Goal: Obtain resource: Download file/media

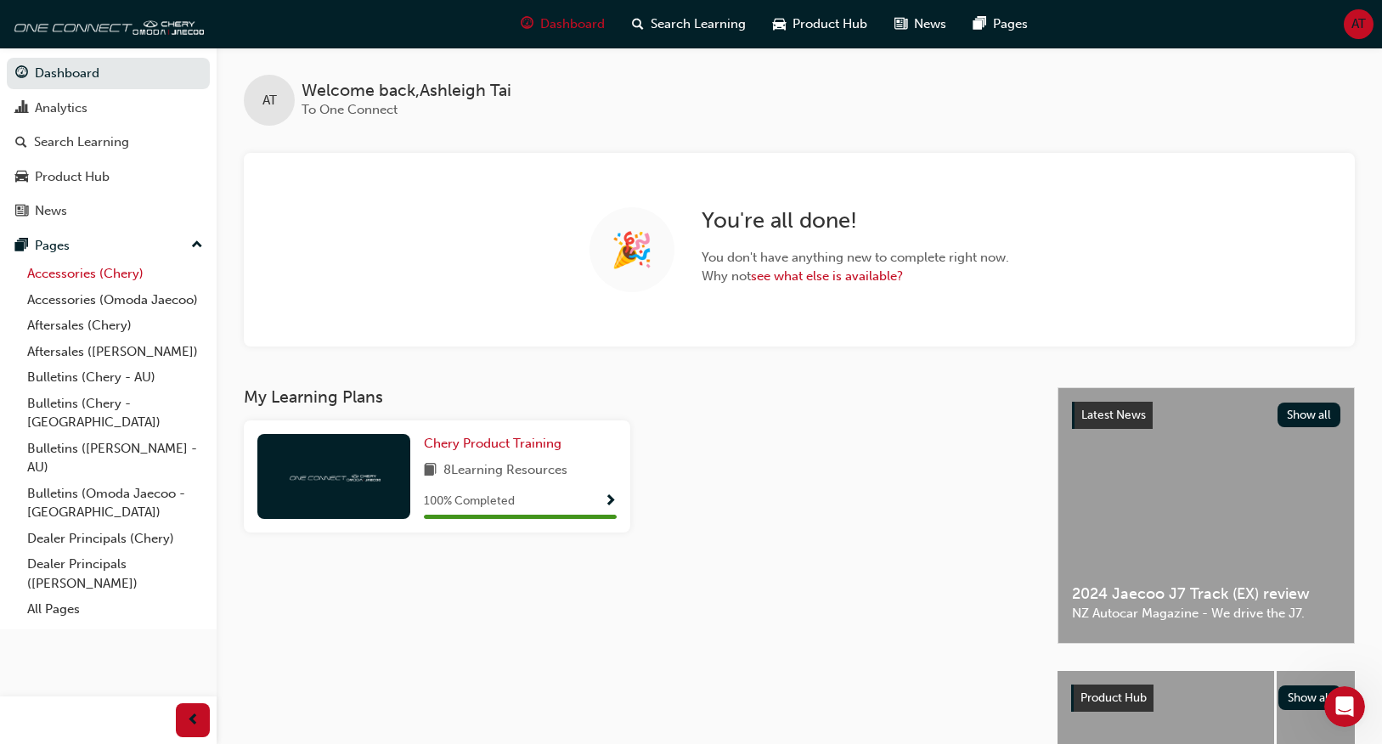
click at [45, 284] on link "Accessories (Chery)" at bounding box center [114, 274] width 189 height 26
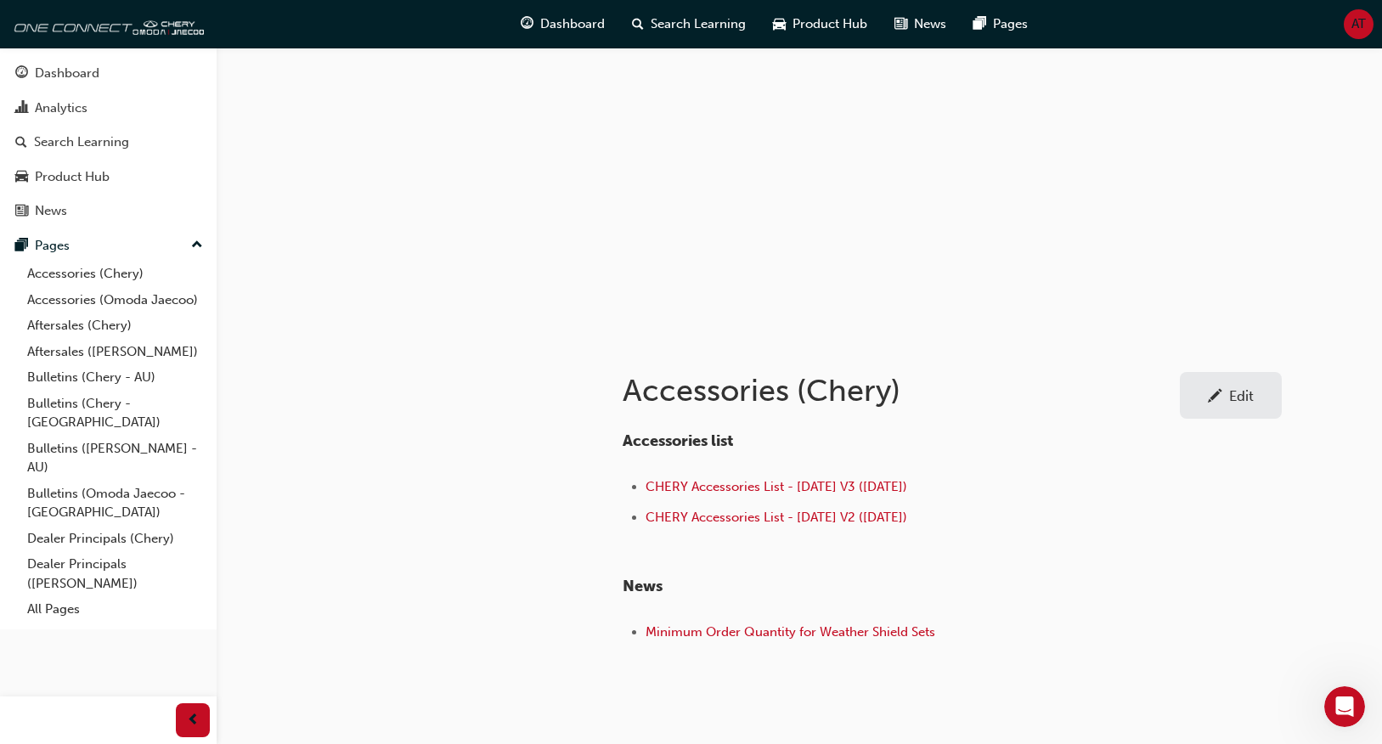
scroll to position [116, 0]
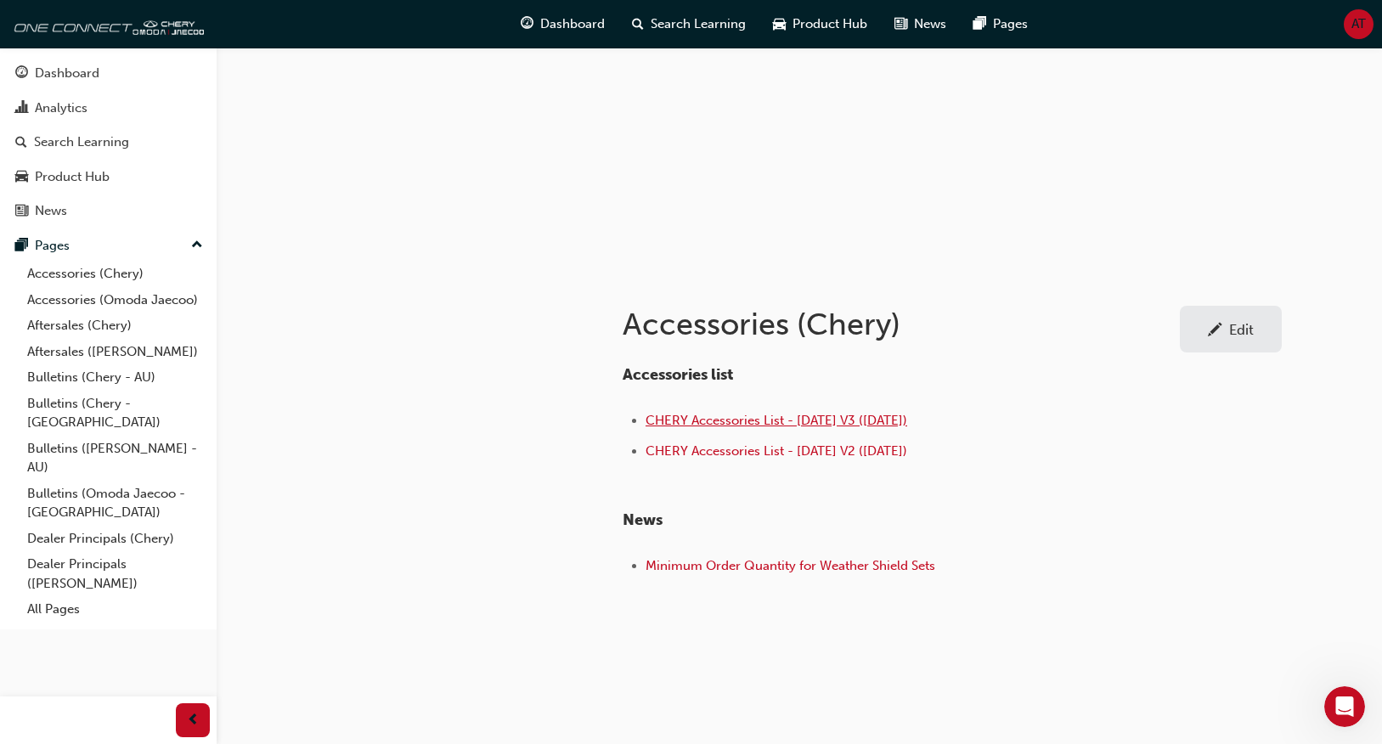
click at [856, 413] on span "CHERY Accessories List - Aug 25 V3 (18.08.25)" at bounding box center [777, 420] width 262 height 15
